Goal: Information Seeking & Learning: Learn about a topic

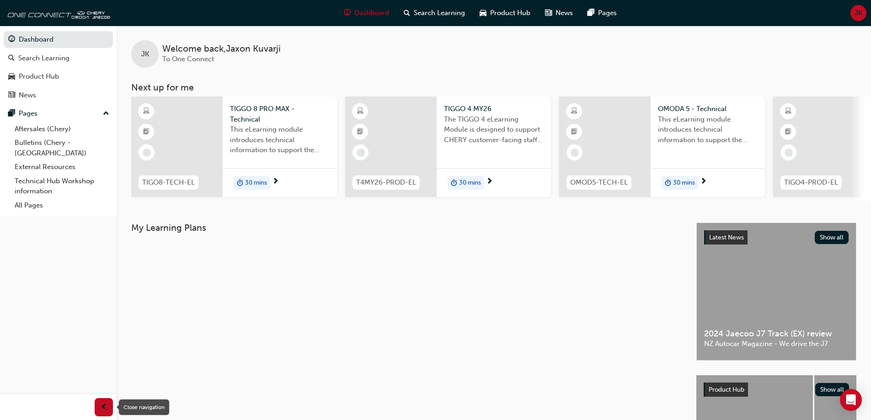
click at [105, 411] on span "prev-icon" at bounding box center [104, 407] width 7 height 11
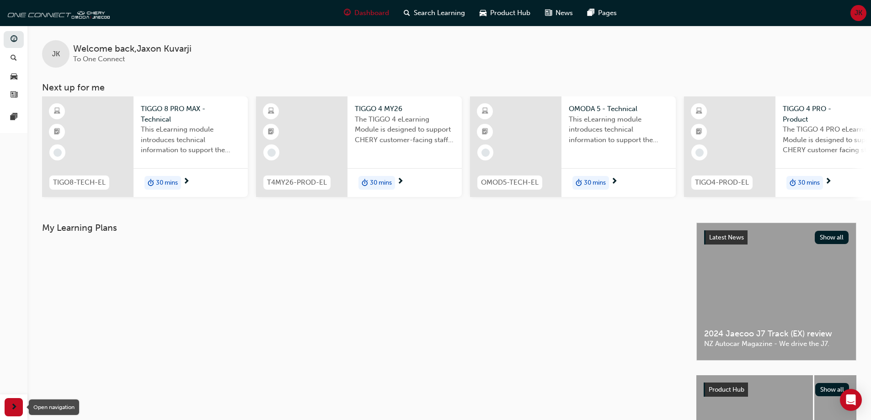
click at [18, 406] on div "button" at bounding box center [14, 407] width 18 height 18
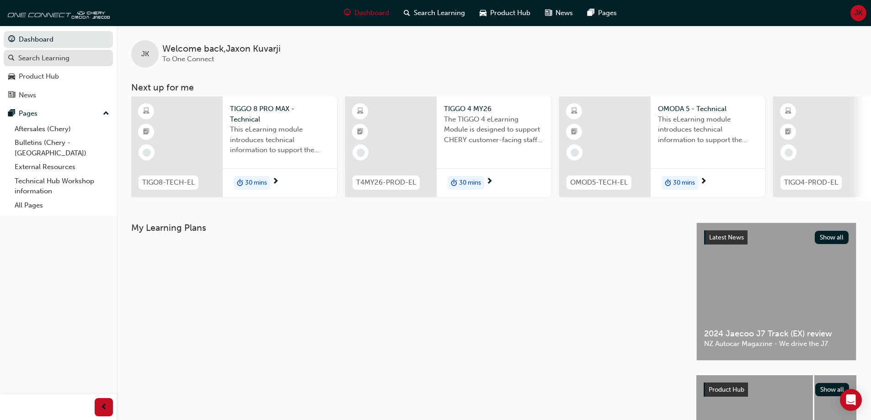
click at [41, 62] on div "Search Learning" at bounding box center [43, 58] width 51 height 11
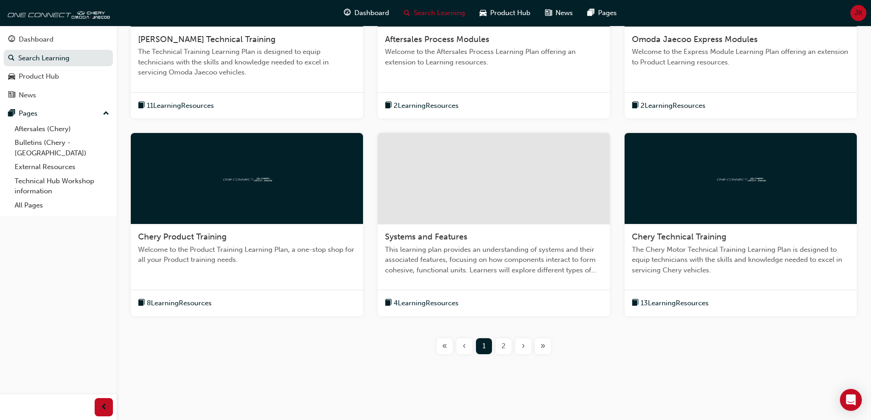
scroll to position [284, 0]
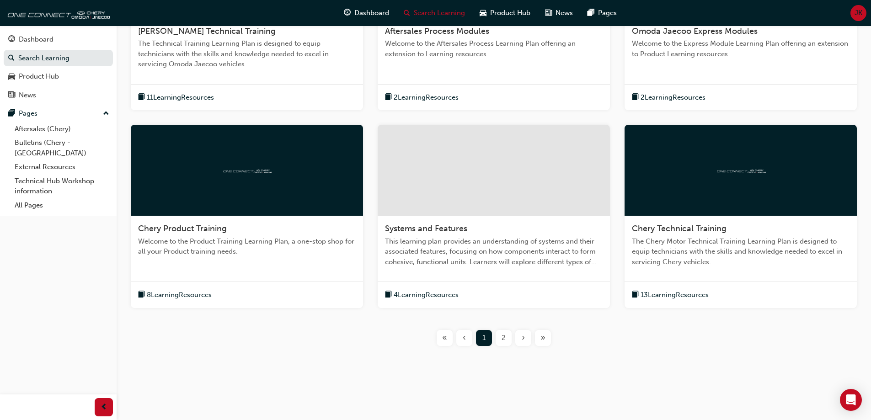
click at [526, 338] on div "›" at bounding box center [523, 338] width 16 height 16
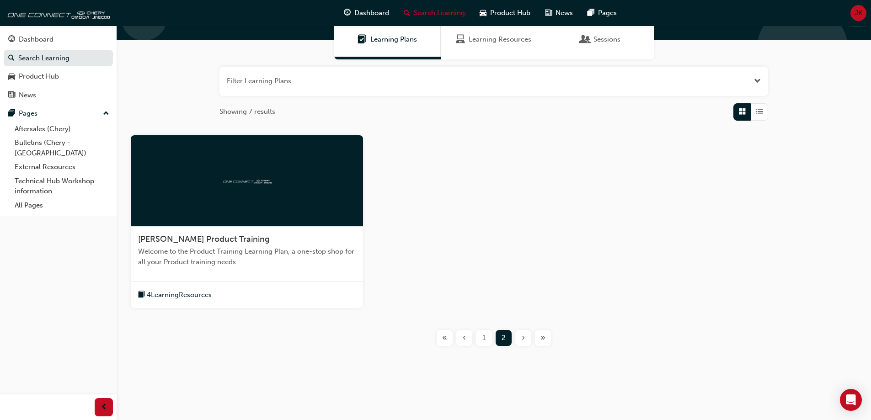
click at [471, 340] on div "‹" at bounding box center [464, 338] width 16 height 16
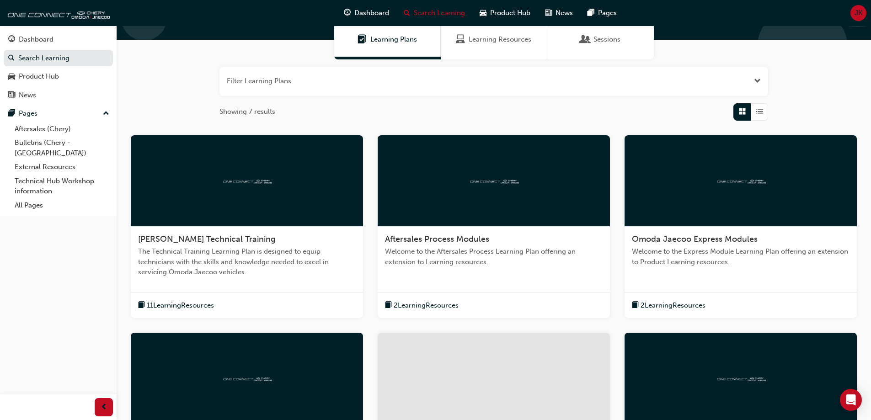
click at [750, 112] on div "button" at bounding box center [741, 111] width 17 height 17
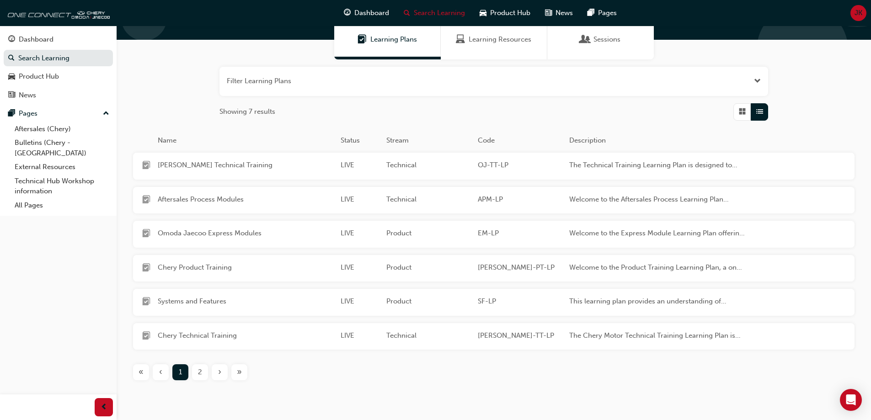
click at [739, 110] on span "Grid" at bounding box center [742, 112] width 7 height 11
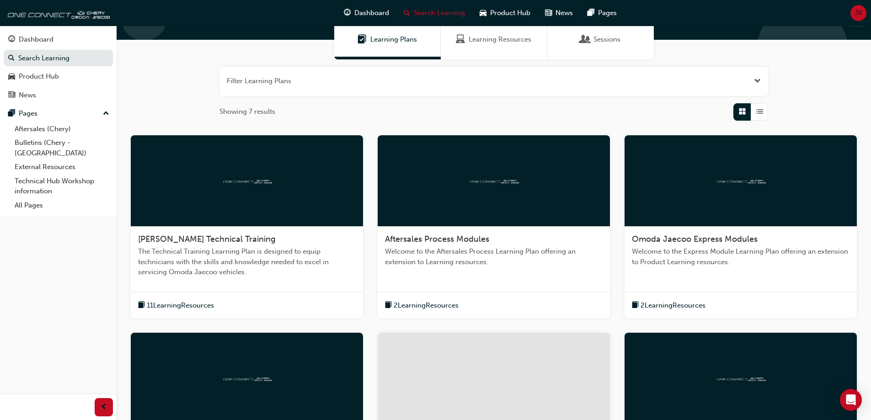
click at [585, 45] on span "Sessions" at bounding box center [585, 39] width 9 height 11
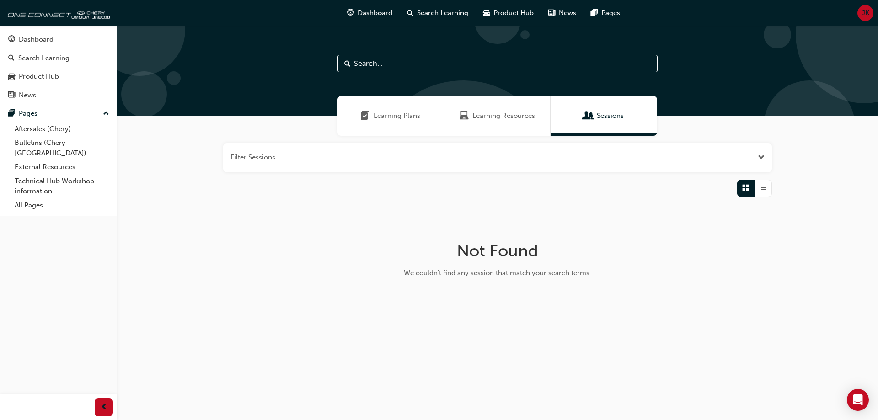
click at [506, 127] on div "Learning Resources" at bounding box center [497, 116] width 107 height 40
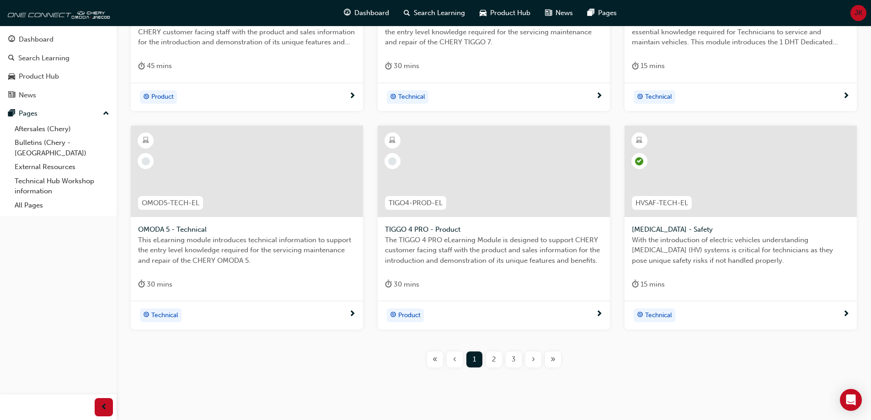
scroll to position [325, 0]
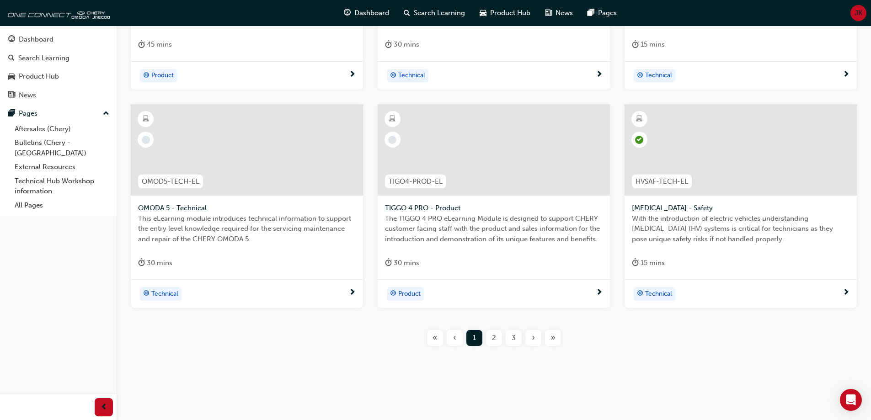
click at [534, 341] on span "›" at bounding box center [533, 338] width 3 height 11
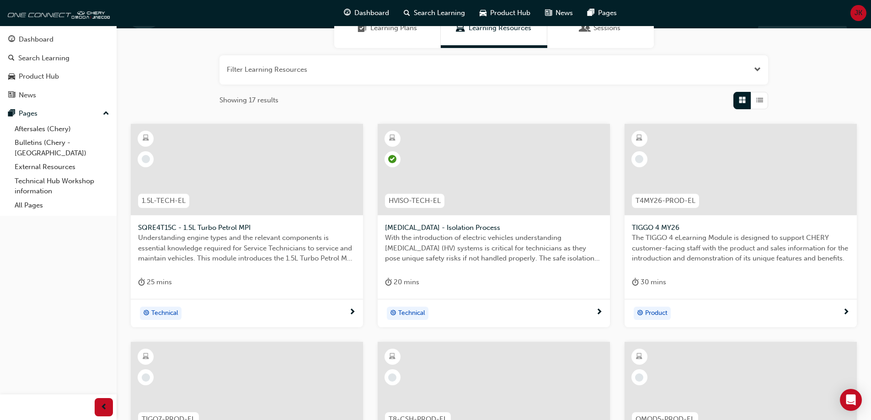
scroll to position [97, 0]
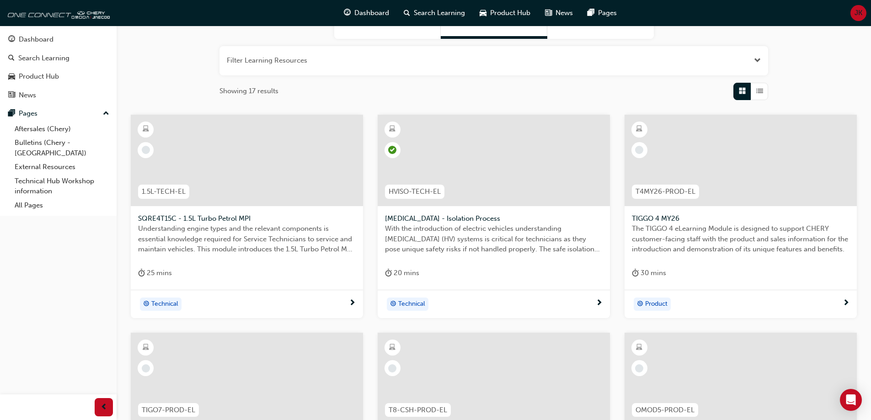
click at [600, 305] on span "next-icon" at bounding box center [599, 303] width 7 height 8
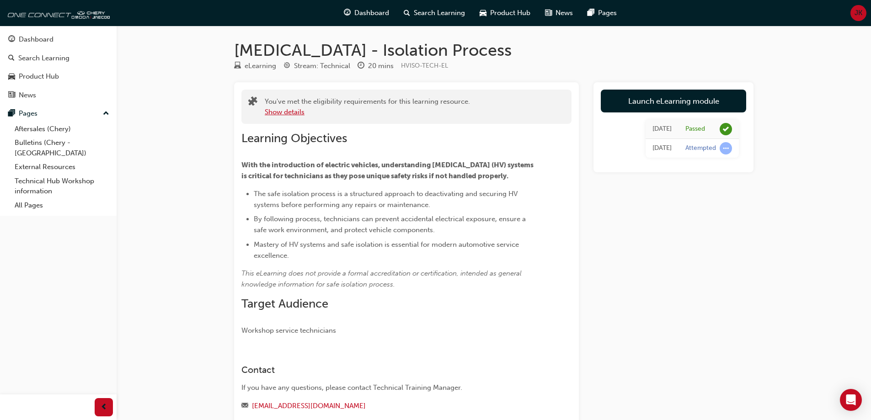
click at [286, 114] on button "Show details" at bounding box center [285, 112] width 40 height 11
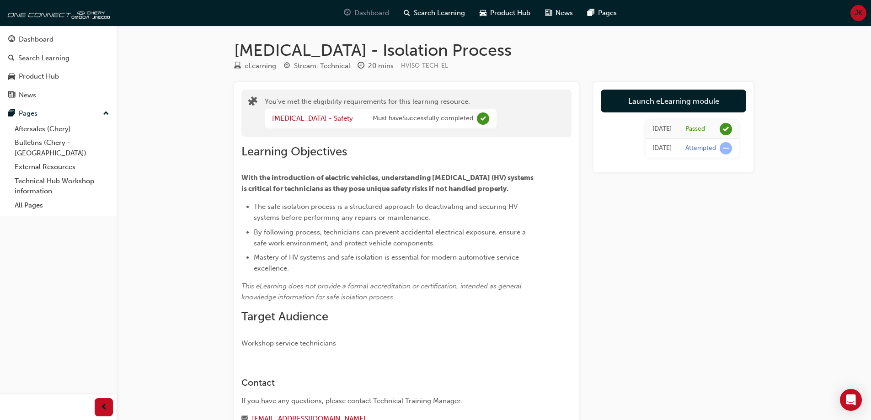
click at [375, 12] on span "Dashboard" at bounding box center [371, 13] width 35 height 11
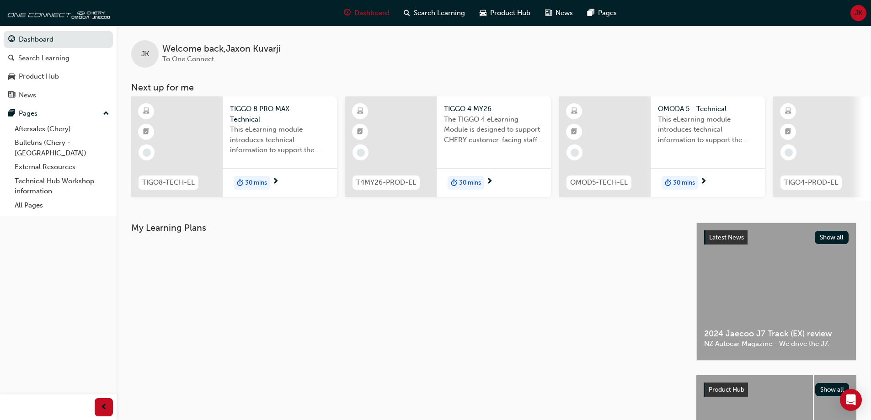
click at [207, 60] on span "To One Connect" at bounding box center [188, 59] width 52 height 8
click at [564, 16] on span "News" at bounding box center [563, 13] width 17 height 11
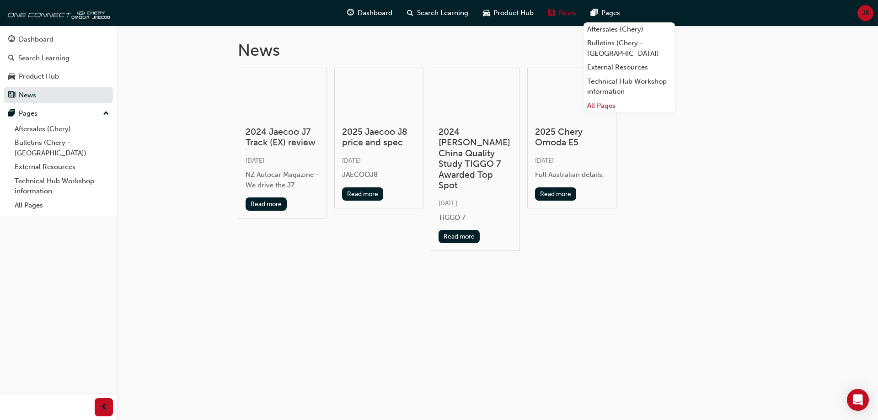
click at [608, 99] on link "All Pages" at bounding box center [628, 106] width 91 height 14
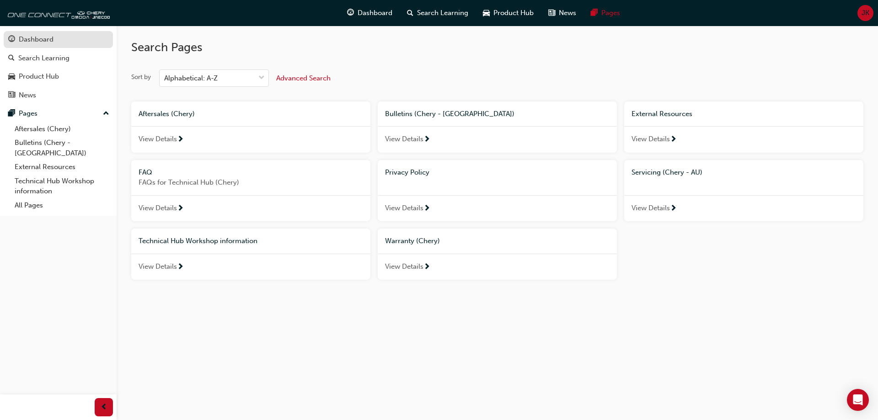
click at [53, 37] on div "Dashboard" at bounding box center [58, 39] width 100 height 11
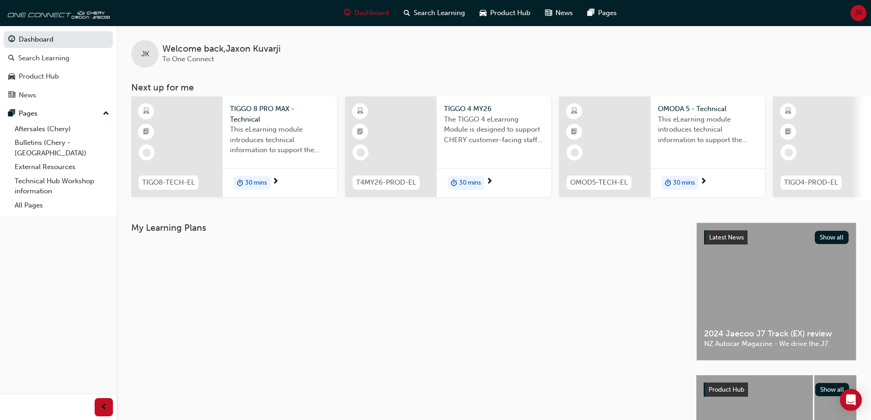
click at [145, 53] on span "JK" at bounding box center [145, 54] width 8 height 11
click at [189, 59] on span "To One Connect" at bounding box center [188, 59] width 52 height 8
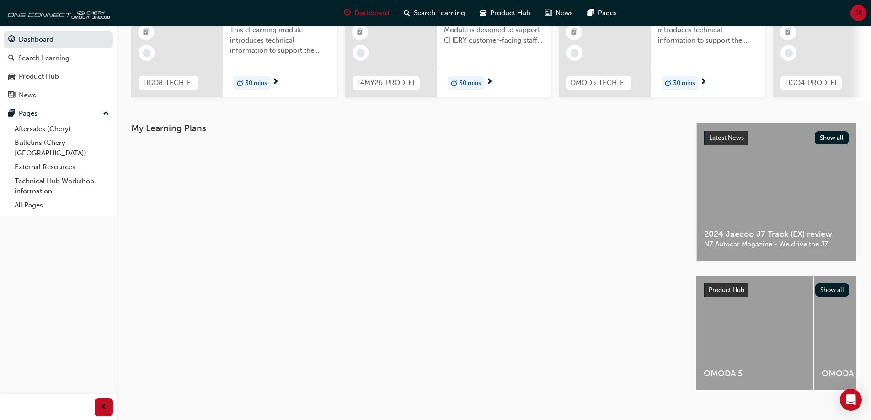
scroll to position [116, 0]
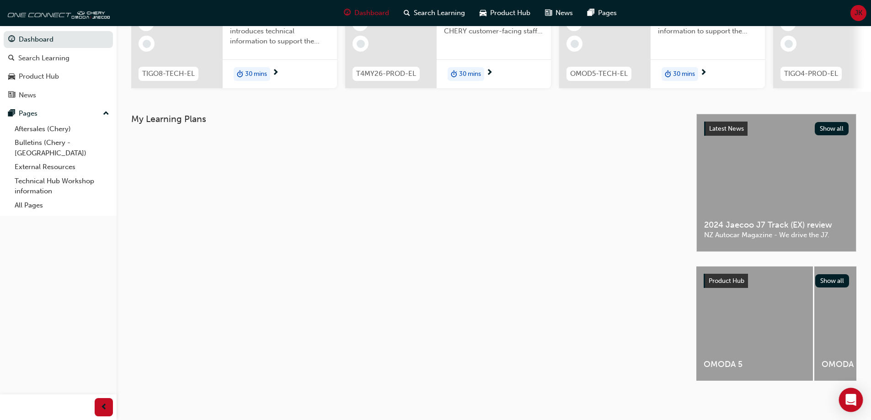
click at [848, 403] on icon "Open Intercom Messenger" at bounding box center [850, 400] width 11 height 12
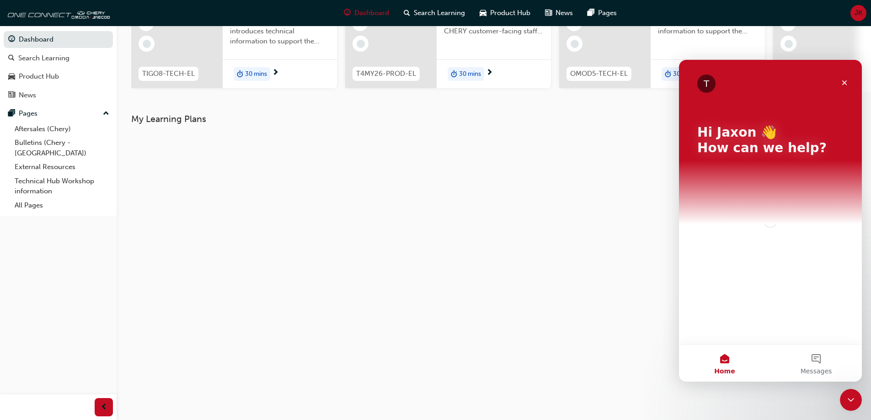
scroll to position [0, 0]
click at [846, 82] on icon "Close" at bounding box center [844, 82] width 5 height 5
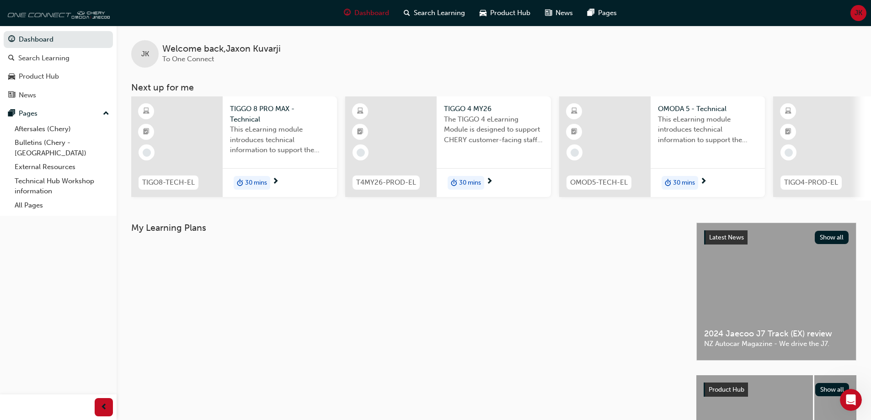
click at [70, 12] on img at bounding box center [57, 13] width 105 height 18
